Goal: Navigation & Orientation: Find specific page/section

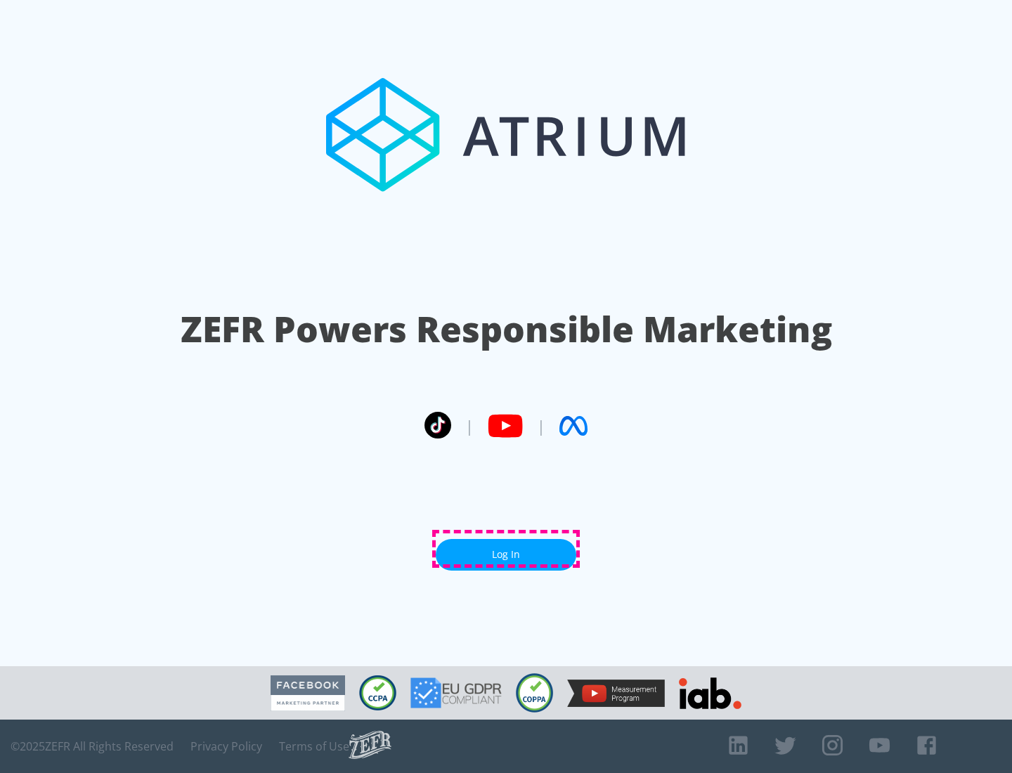
click at [506, 549] on link "Log In" at bounding box center [506, 555] width 141 height 32
